Goal: Task Accomplishment & Management: Manage account settings

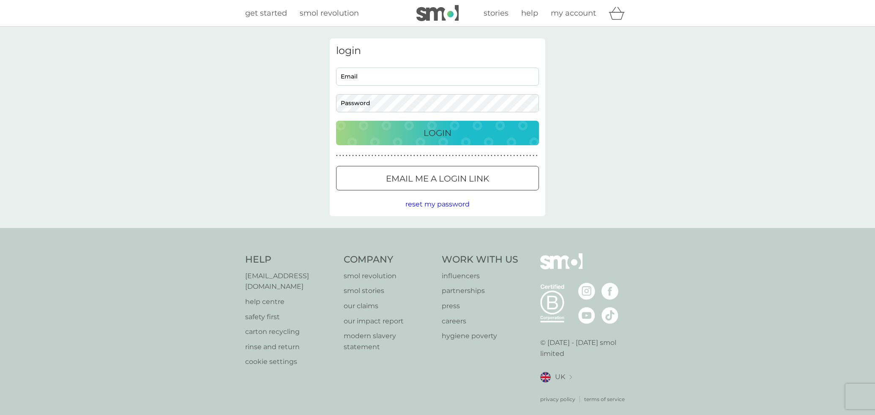
type input "[EMAIL_ADDRESS][DOMAIN_NAME]"
click at [442, 136] on p "Login" at bounding box center [437, 133] width 28 height 14
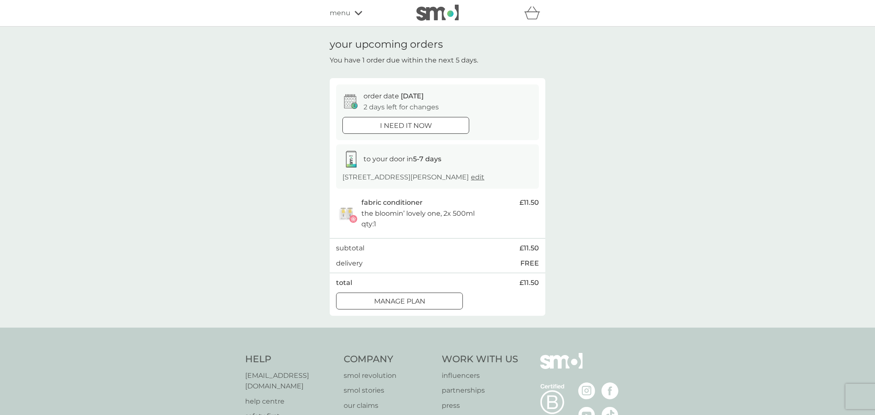
click at [355, 16] on div "menu" at bounding box center [366, 13] width 72 height 11
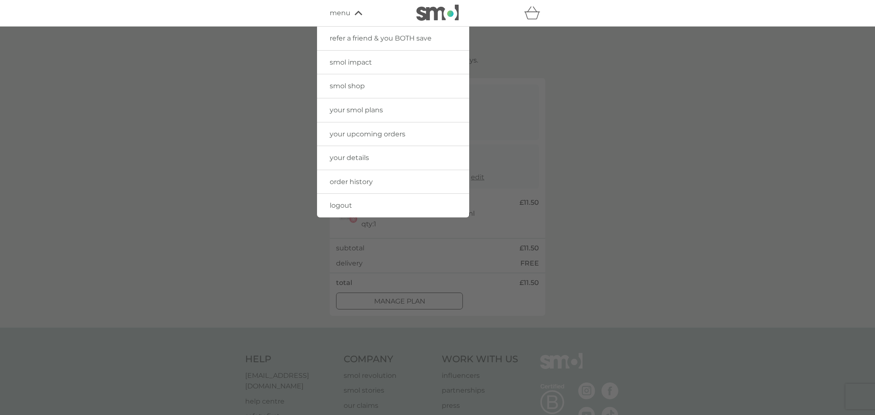
click at [366, 109] on span "your smol plans" at bounding box center [356, 110] width 53 height 8
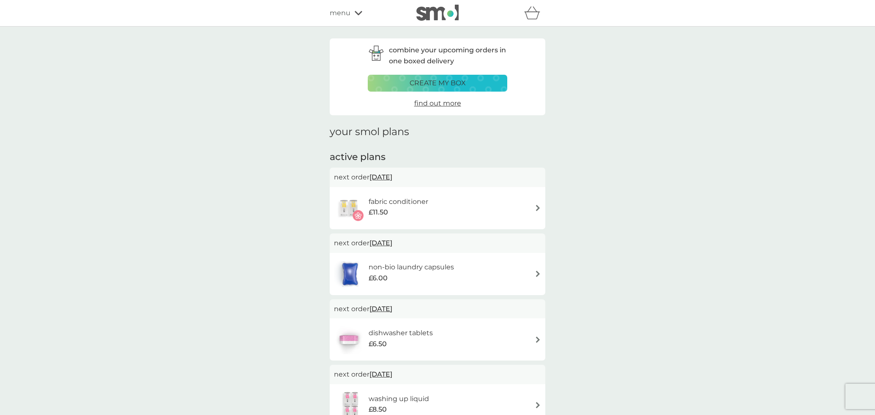
click at [411, 266] on h6 "non-bio laundry capsules" at bounding box center [410, 267] width 85 height 11
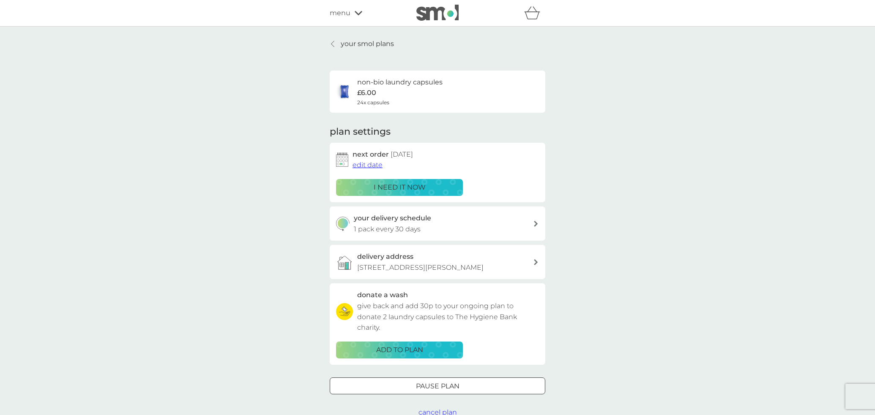
click at [372, 164] on span "edit date" at bounding box center [367, 165] width 30 height 8
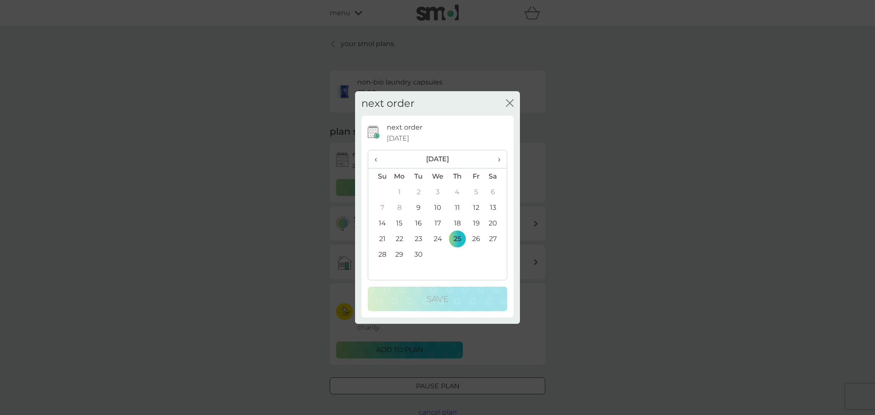
click at [419, 209] on td "9" at bounding box center [418, 208] width 19 height 16
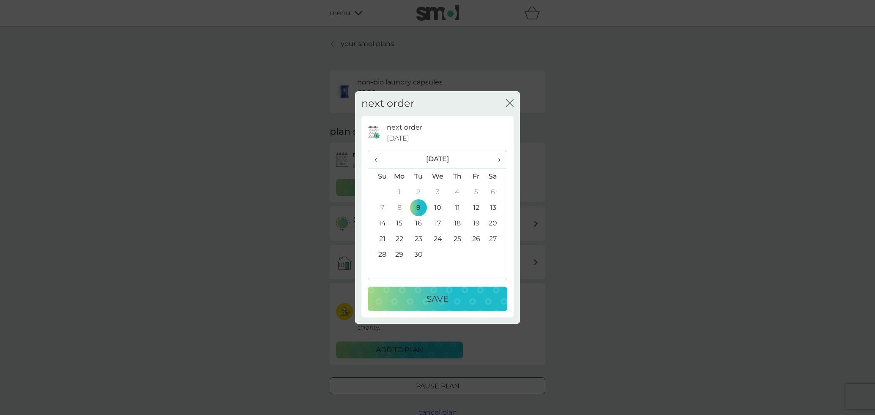
click at [444, 301] on p "Save" at bounding box center [437, 299] width 22 height 14
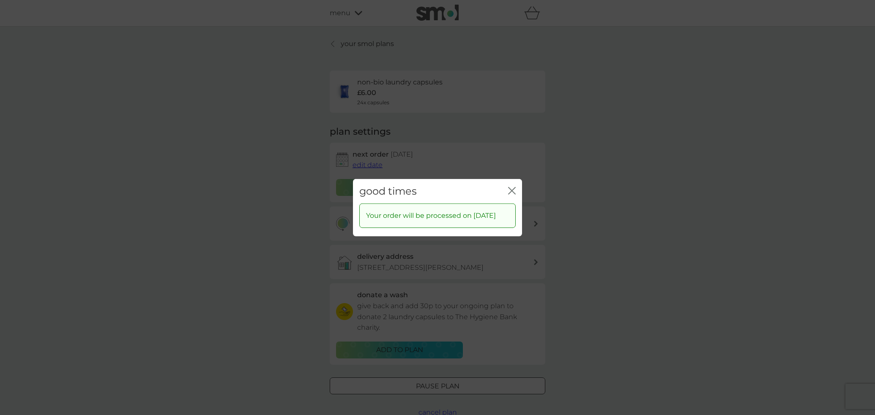
click at [514, 187] on icon "close" at bounding box center [512, 191] width 8 height 8
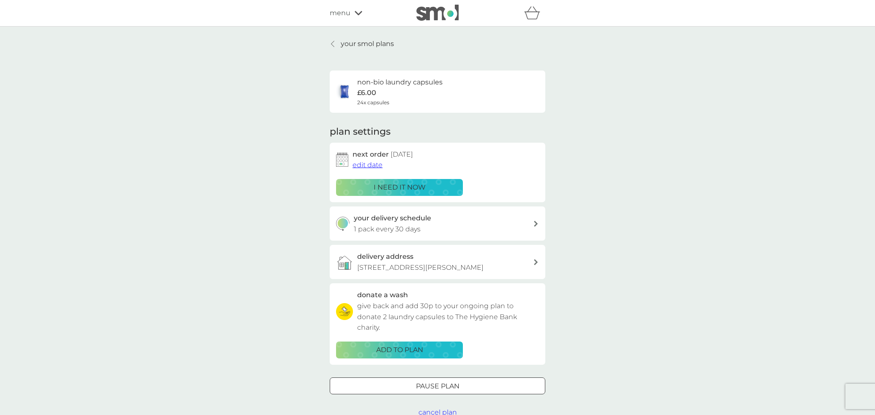
click at [369, 39] on p "your smol plans" at bounding box center [367, 43] width 53 height 11
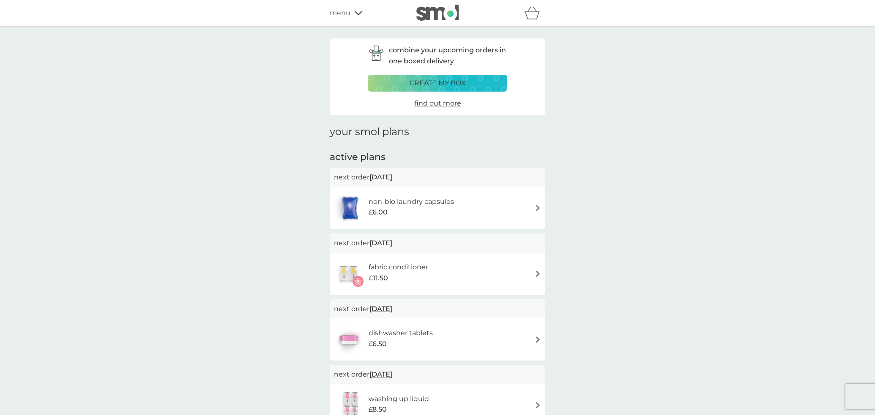
click at [442, 272] on div "fabric conditioner £11.50" at bounding box center [437, 274] width 207 height 30
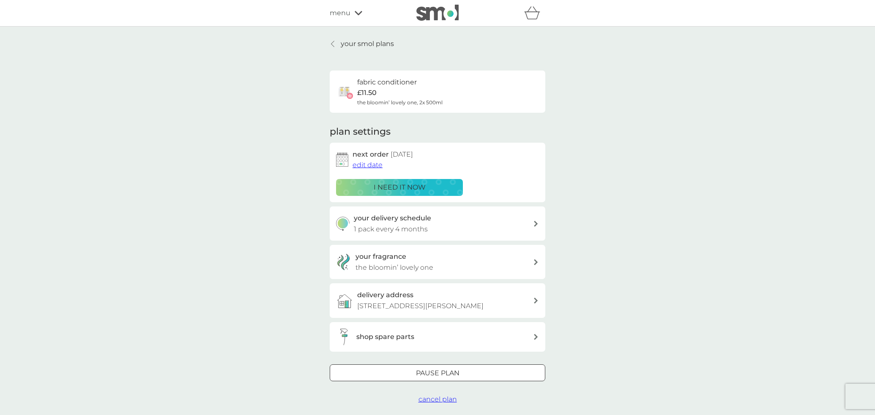
click at [367, 165] on span "edit date" at bounding box center [367, 165] width 30 height 8
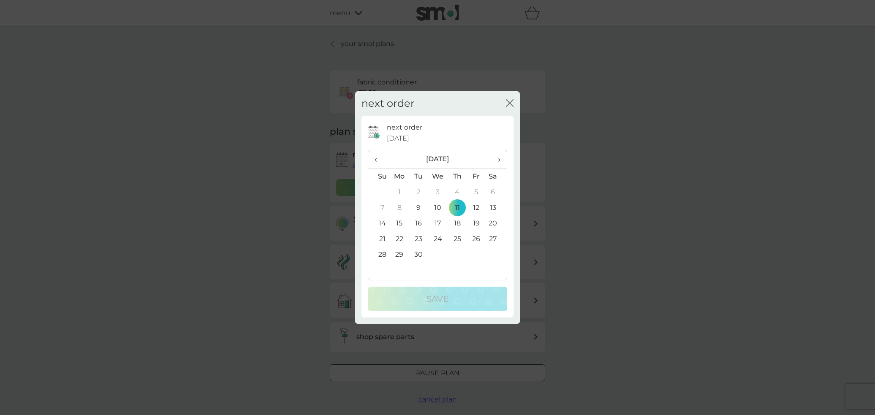
click at [420, 208] on td "9" at bounding box center [418, 208] width 19 height 16
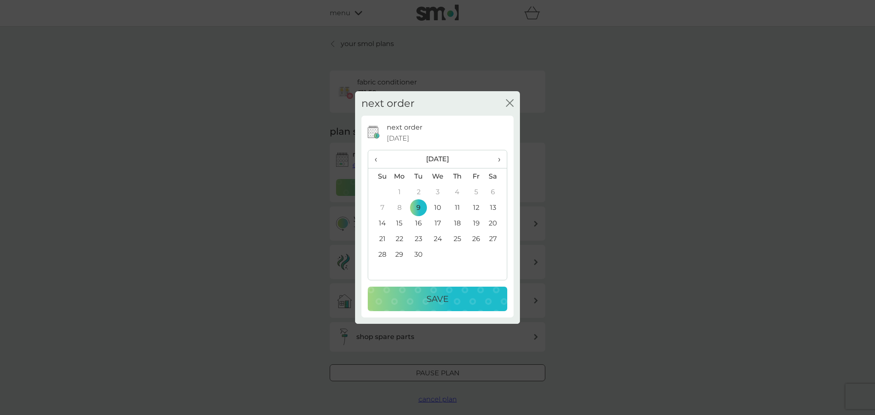
click at [436, 292] on button "Save" at bounding box center [437, 299] width 139 height 25
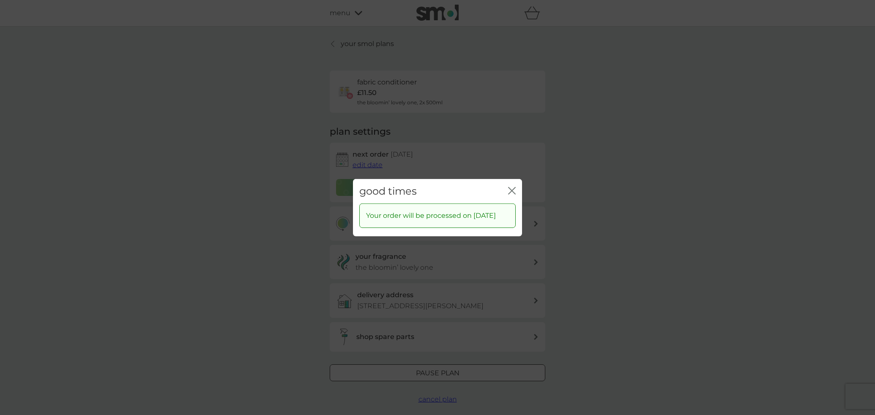
click at [510, 187] on icon "close" at bounding box center [509, 190] width 3 height 7
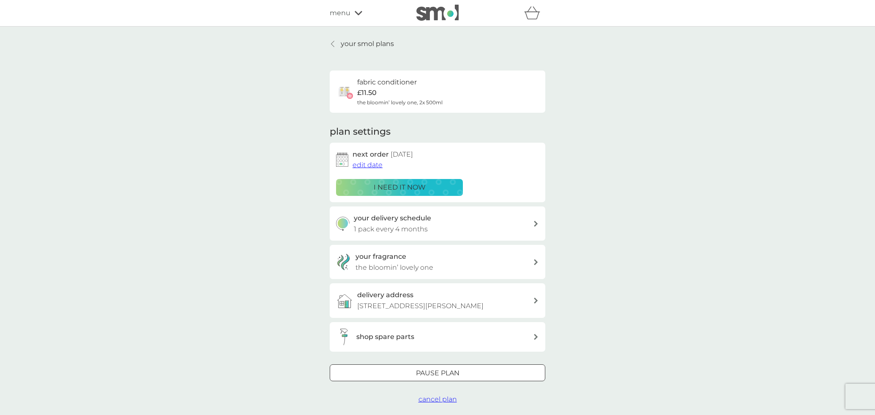
click at [367, 45] on p "your smol plans" at bounding box center [367, 43] width 53 height 11
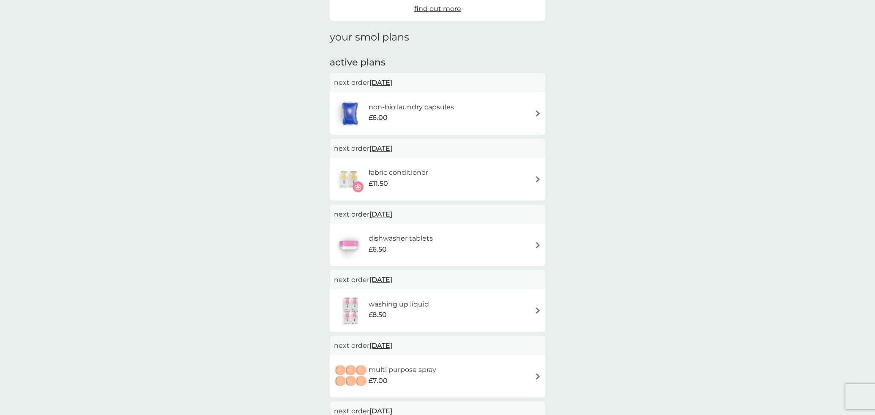
scroll to position [93, 0]
click at [401, 114] on h6 "non-bio laundry capsules" at bounding box center [410, 108] width 85 height 11
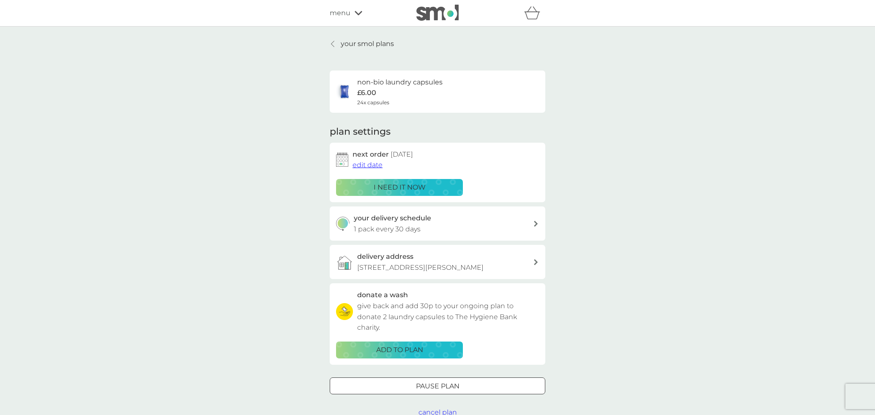
click at [402, 184] on p "i need it now" at bounding box center [400, 187] width 52 height 11
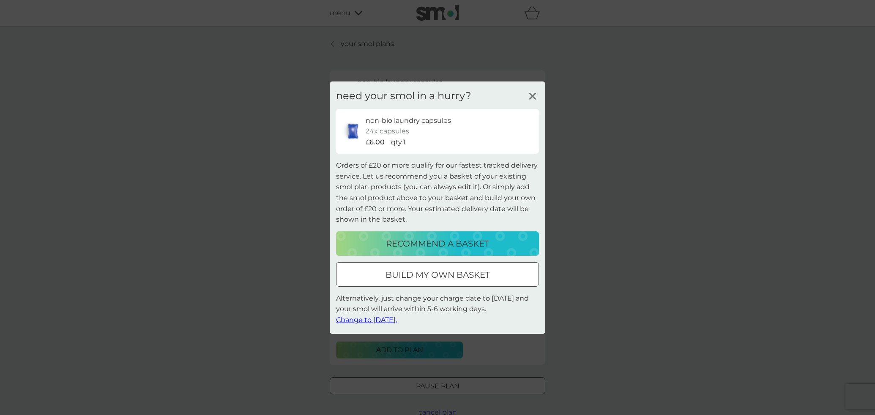
click at [530, 97] on icon at bounding box center [532, 96] width 13 height 13
